Goal: Information Seeking & Learning: Learn about a topic

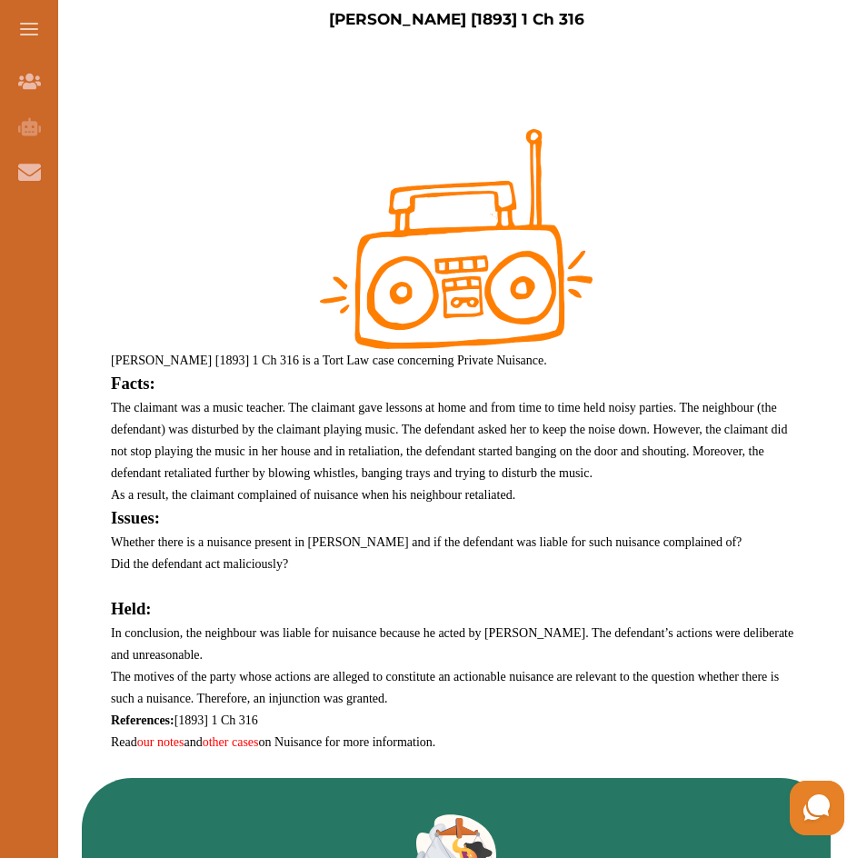
scroll to position [636, 0]
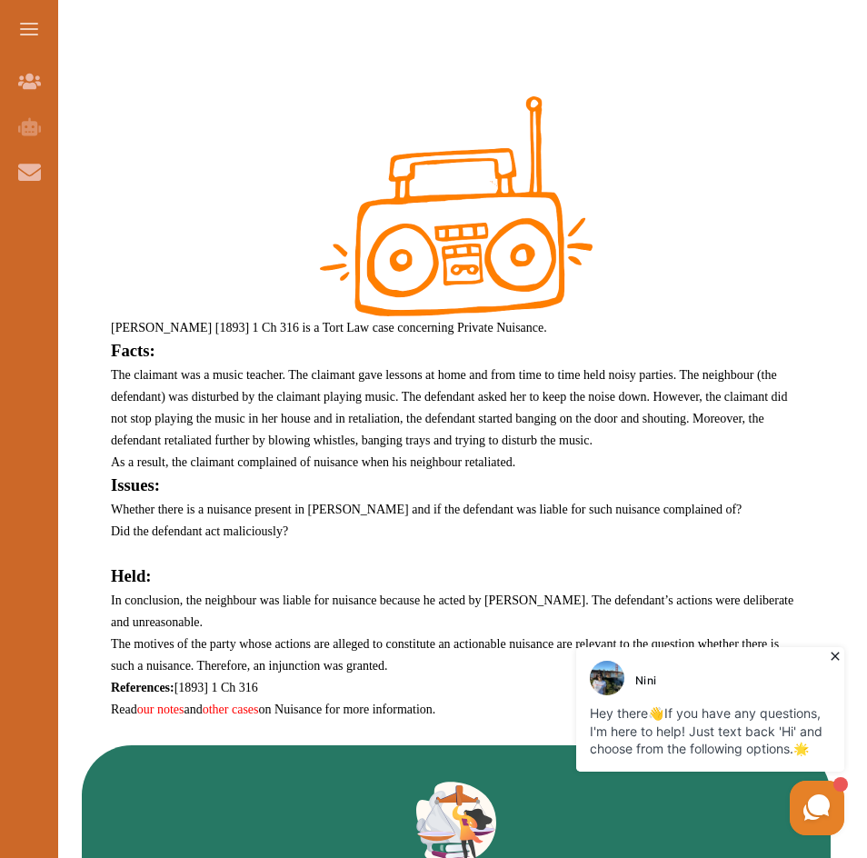
drag, startPoint x: 207, startPoint y: 649, endPoint x: 238, endPoint y: 649, distance: 30.9
click at [238, 649] on span "The motives of the party whose actions are alleged to constitute an actionable …" at bounding box center [445, 654] width 668 height 35
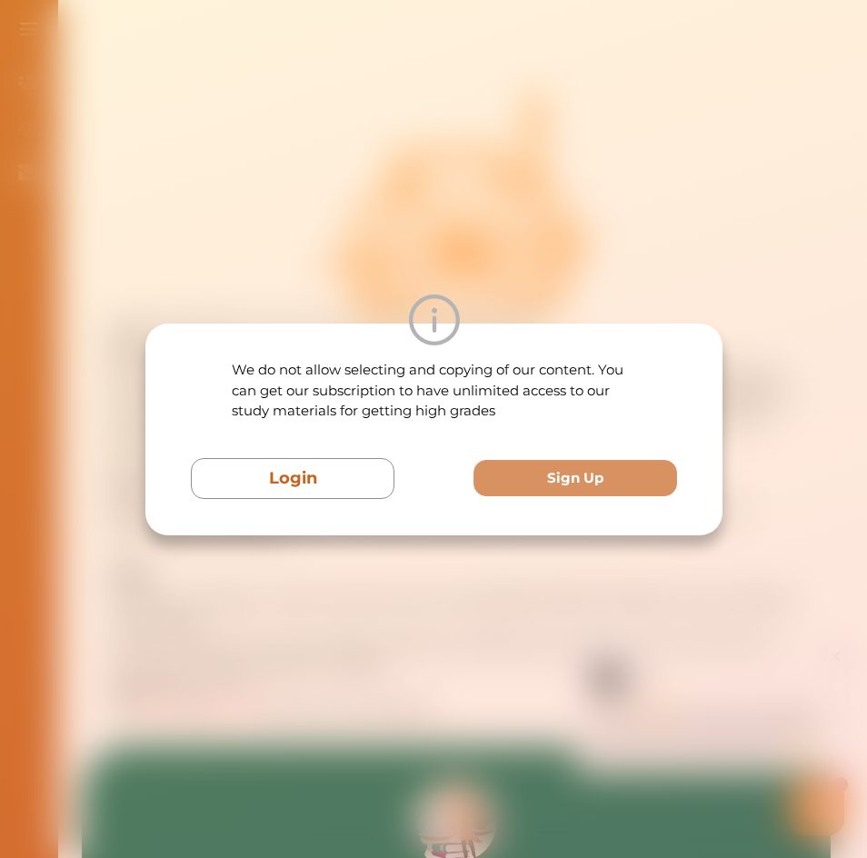
click at [243, 649] on div "We do not allow selecting and copying of our content. You can get our subscript…" at bounding box center [433, 429] width 867 height 858
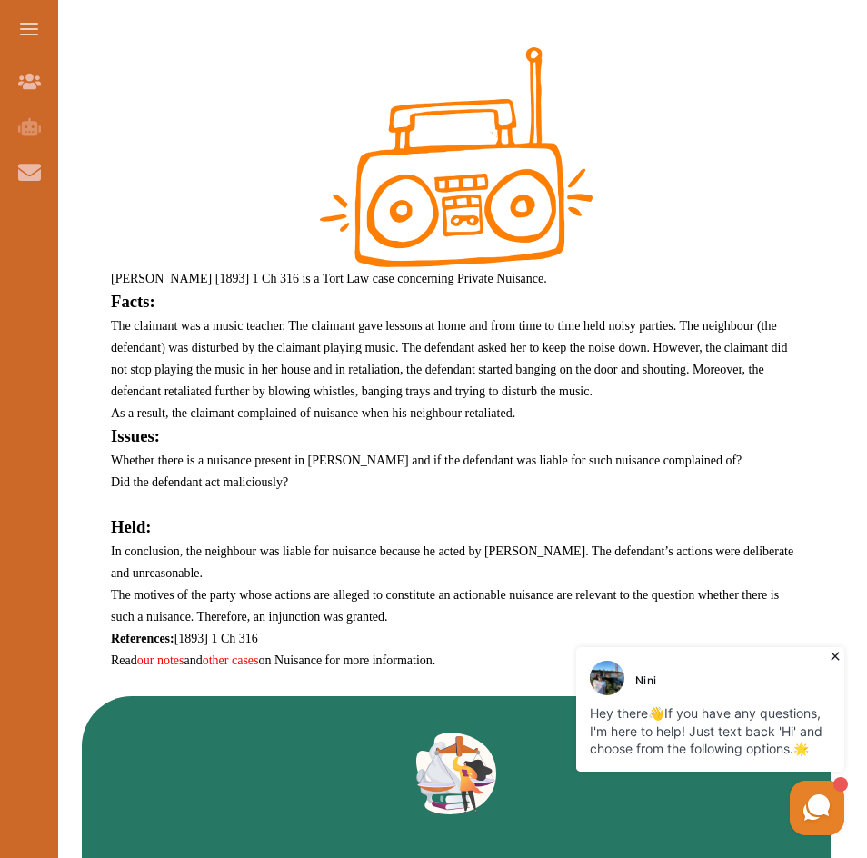
scroll to position [727, 0]
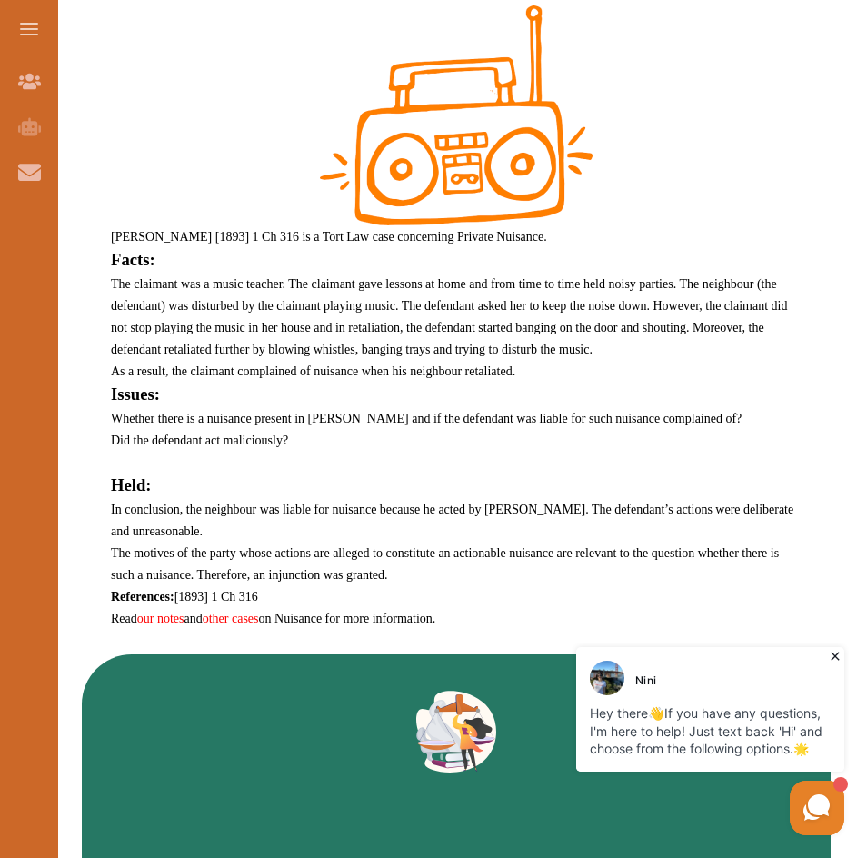
drag, startPoint x: 486, startPoint y: 554, endPoint x: 569, endPoint y: 550, distance: 82.8
click at [569, 550] on span "The motives of the party whose actions are alleged to constitute an actionable …" at bounding box center [445, 563] width 668 height 35
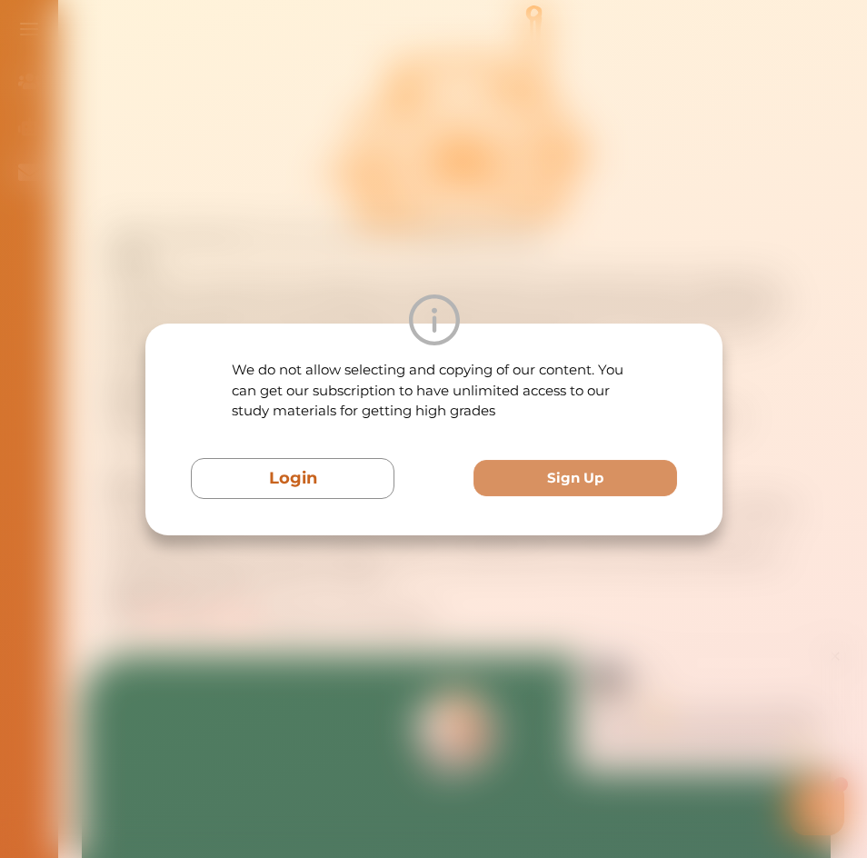
drag, startPoint x: 569, startPoint y: 550, endPoint x: 584, endPoint y: 552, distance: 15.7
click at [584, 552] on div "We do not allow selecting and copying of our content. You can get our subscript…" at bounding box center [433, 429] width 867 height 858
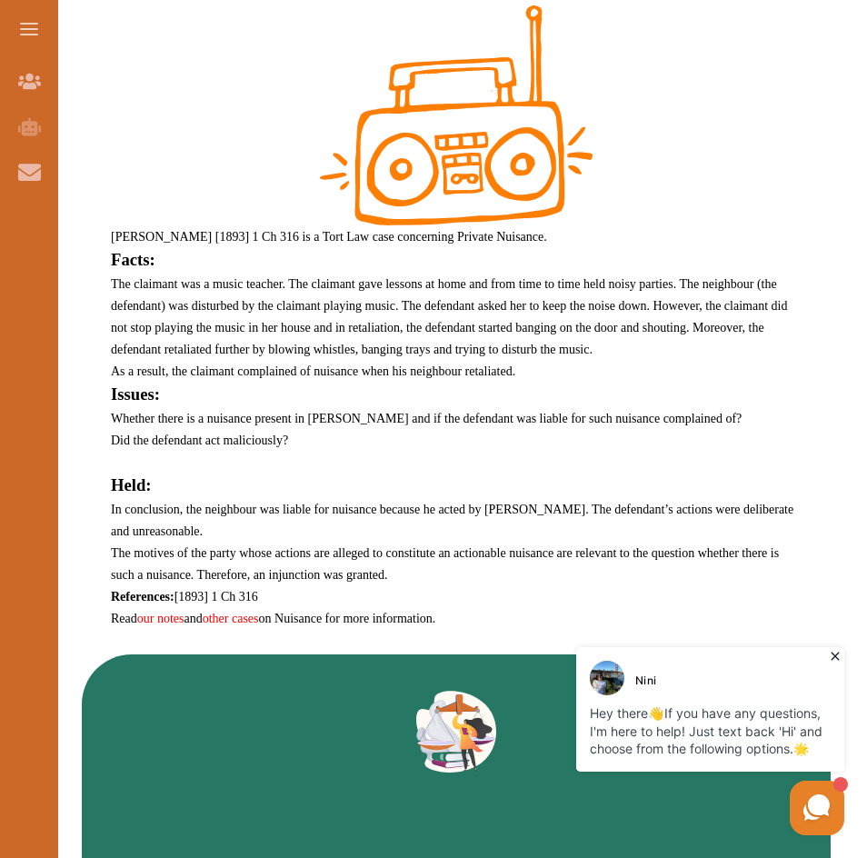
drag, startPoint x: 549, startPoint y: 549, endPoint x: 593, endPoint y: 542, distance: 45.0
click at [593, 542] on p "In conclusion, the neighbour was liable for nuisance because he acted by [PERSO…" at bounding box center [456, 541] width 690 height 87
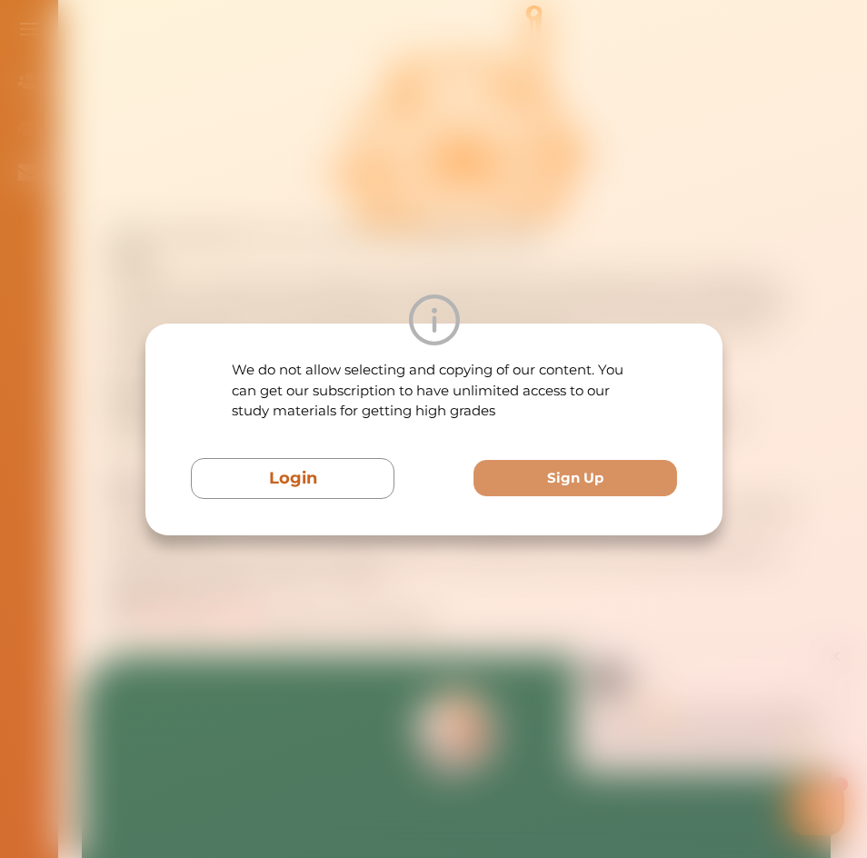
click at [789, 532] on div "We do not allow selecting and copying of our content. You can get our subscript…" at bounding box center [433, 429] width 867 height 858
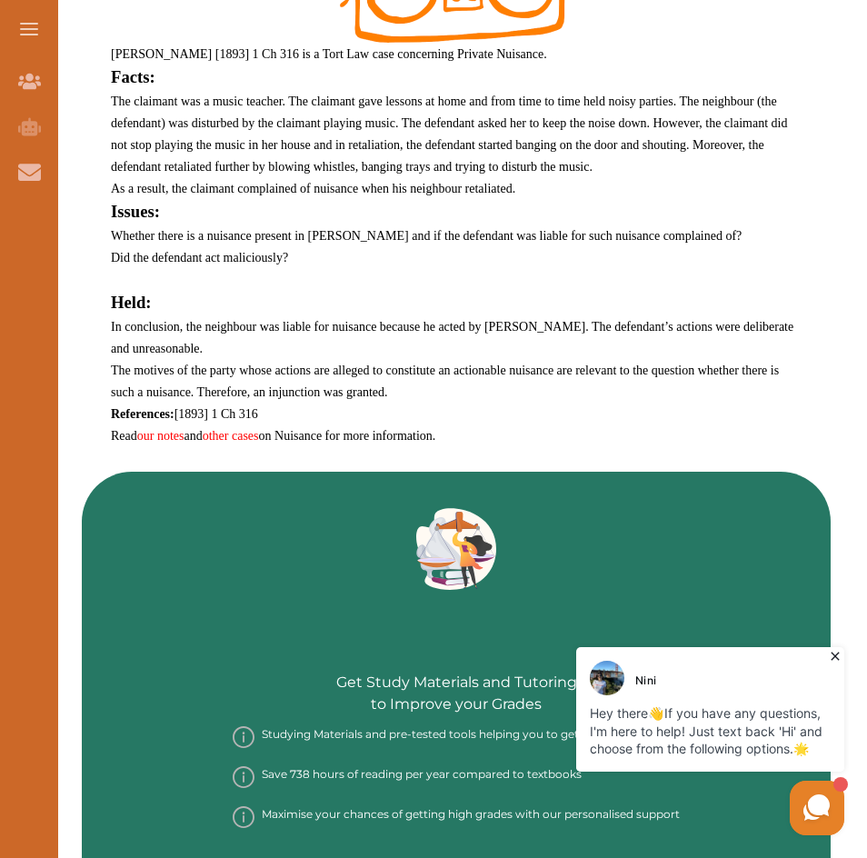
scroll to position [908, 0]
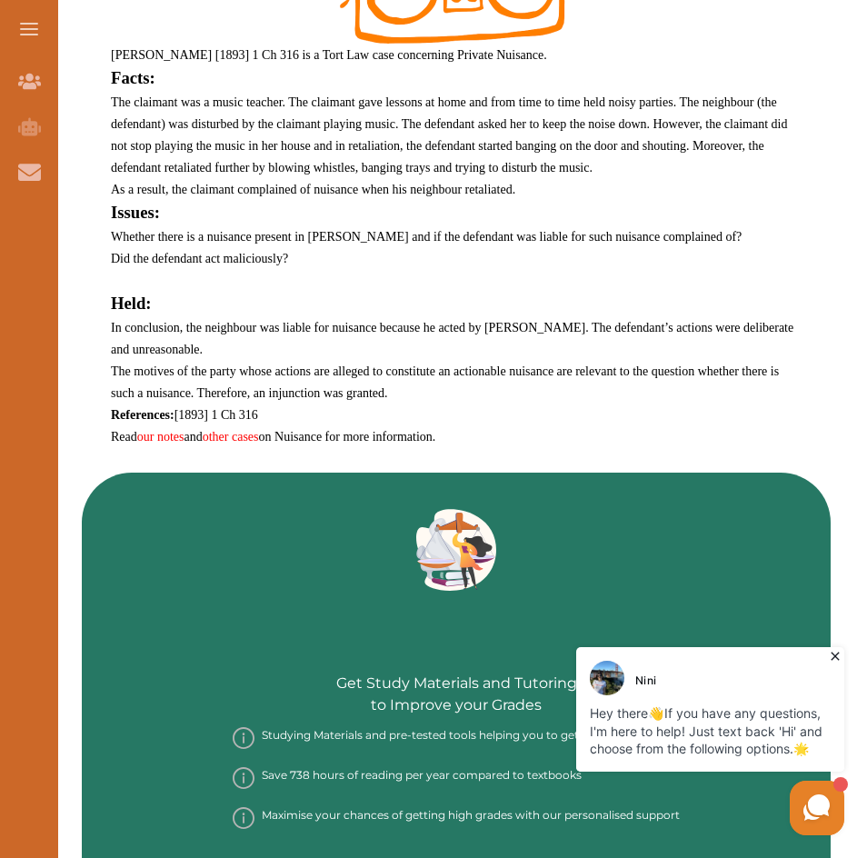
click at [154, 439] on link "our notes" at bounding box center [160, 437] width 47 height 14
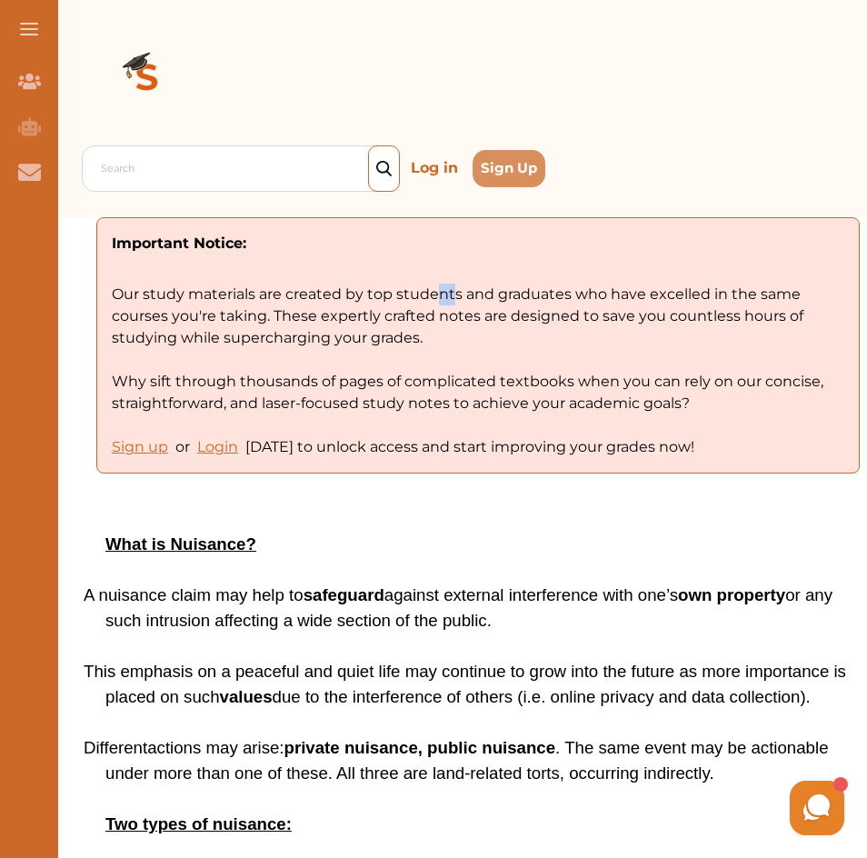
drag, startPoint x: 434, startPoint y: 283, endPoint x: 453, endPoint y: 283, distance: 19.1
click at [453, 283] on p "Our study materials are created by top students and graduates who have excelled…" at bounding box center [478, 334] width 732 height 160
drag, startPoint x: 344, startPoint y: 593, endPoint x: 372, endPoint y: 591, distance: 27.3
click at [372, 591] on strong "safeguard" at bounding box center [343, 594] width 81 height 19
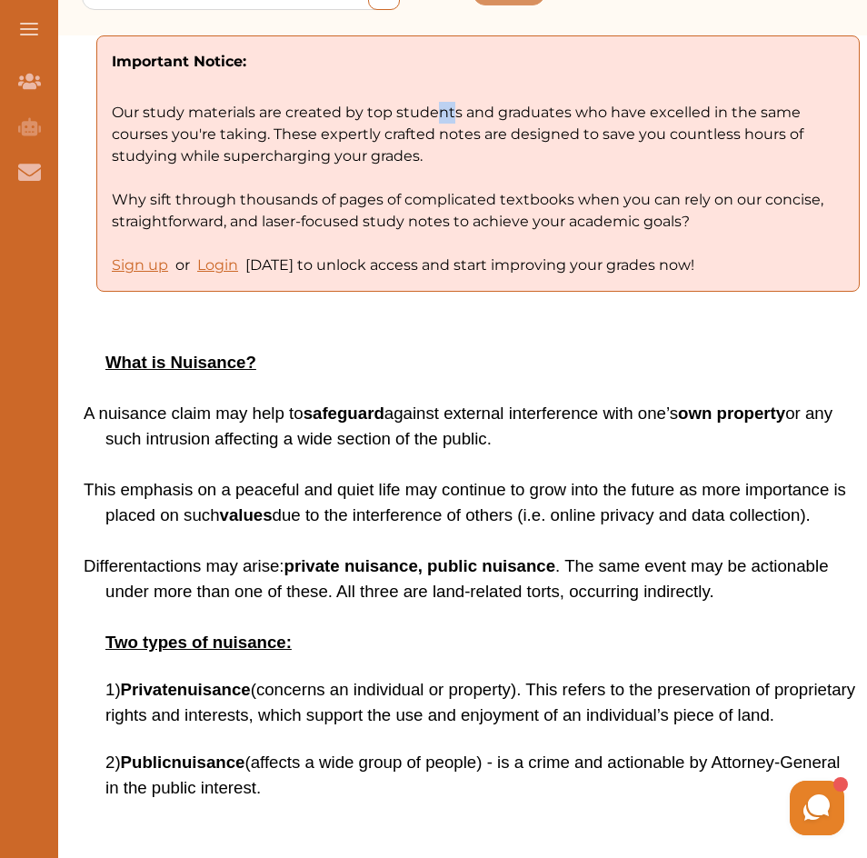
click at [372, 528] on li "This emphasis on a peaceful and quiet life may continue to grow into the future…" at bounding box center [480, 502] width 751 height 51
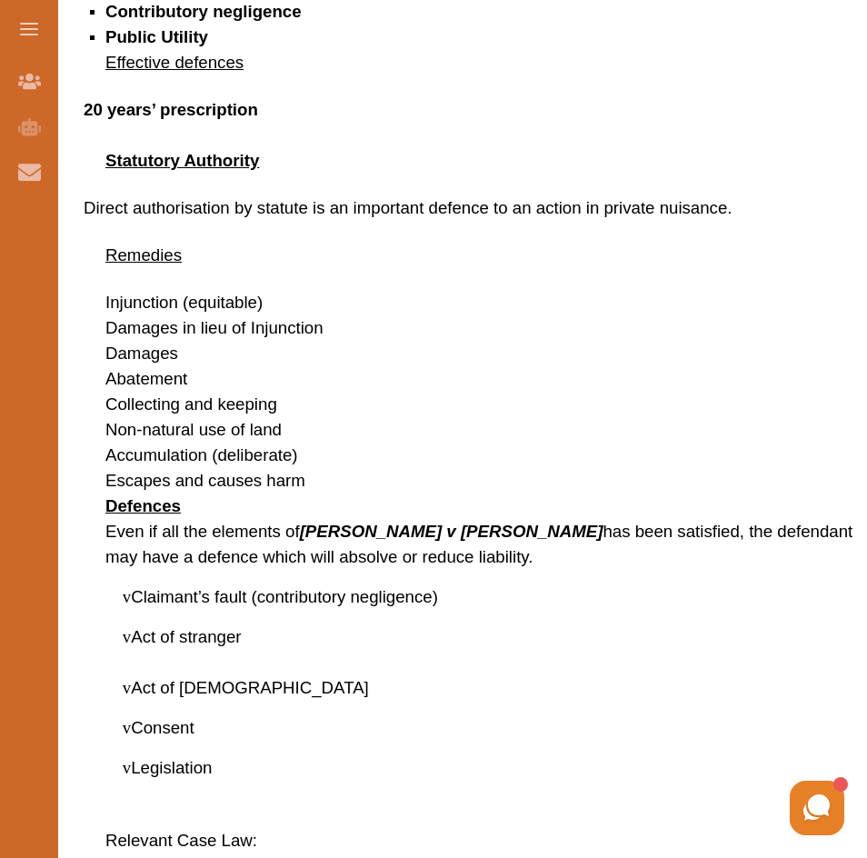
scroll to position [0, 0]
